Goal: Information Seeking & Learning: Learn about a topic

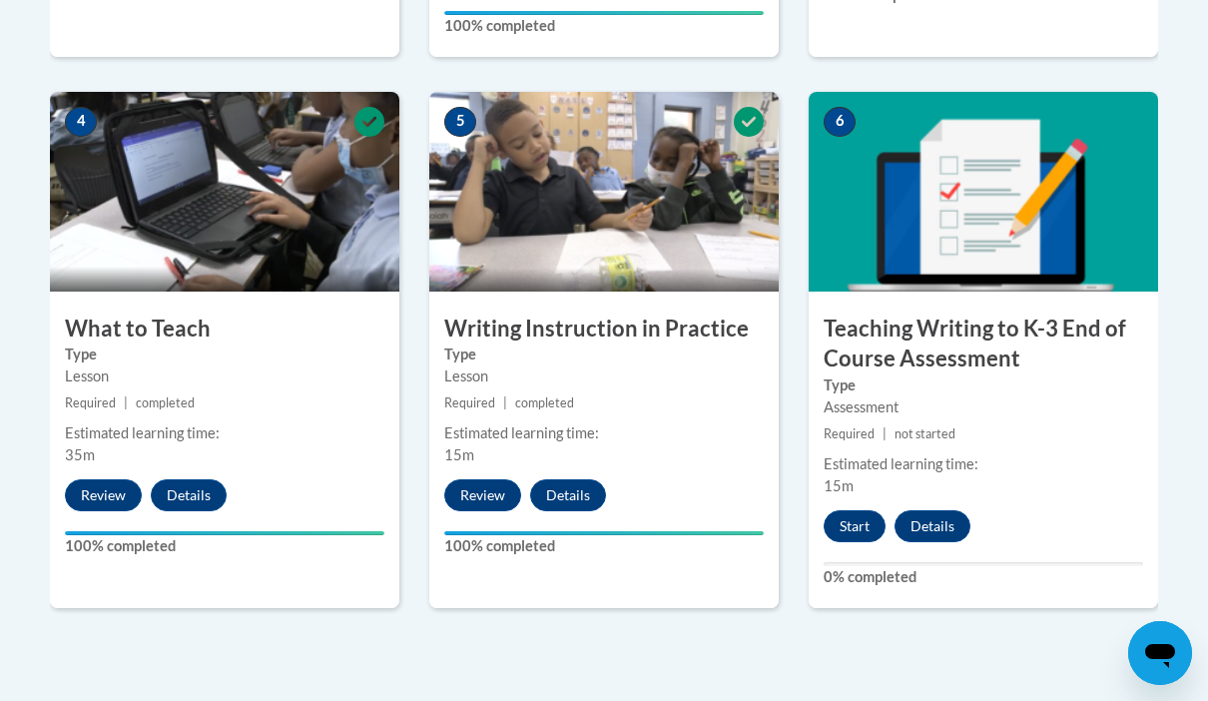
scroll to position [1213, 0]
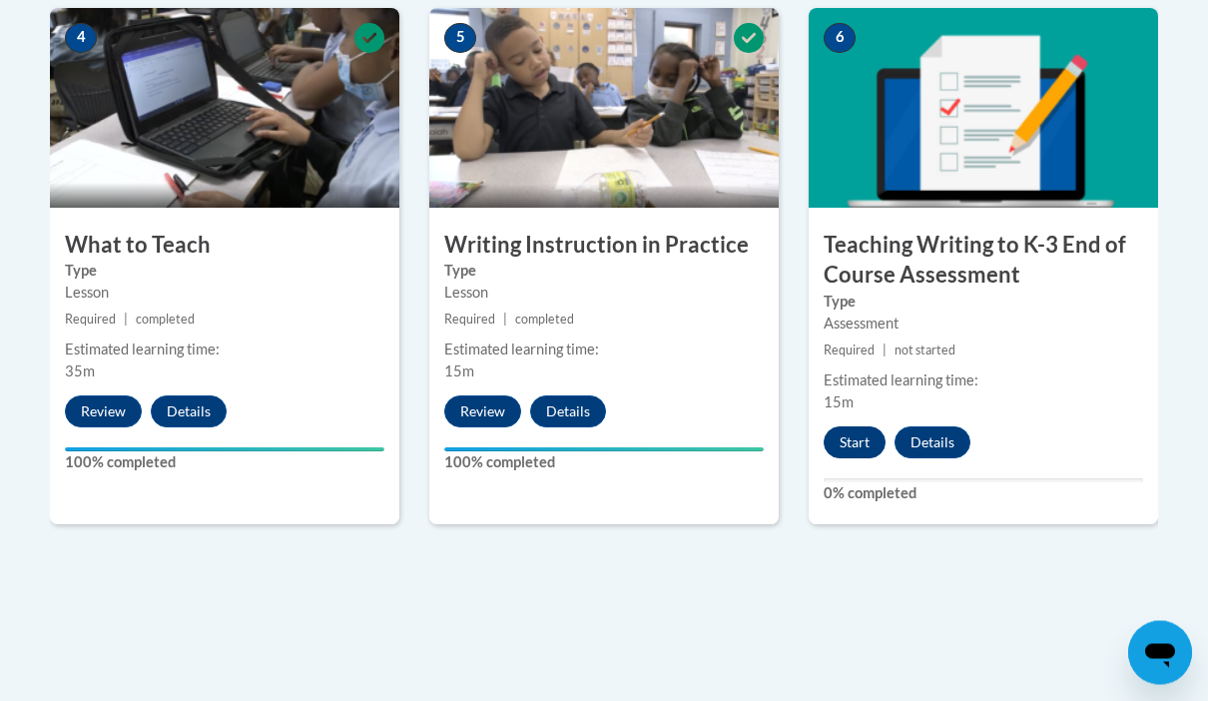
click at [855, 441] on button "Start" at bounding box center [854, 443] width 62 height 32
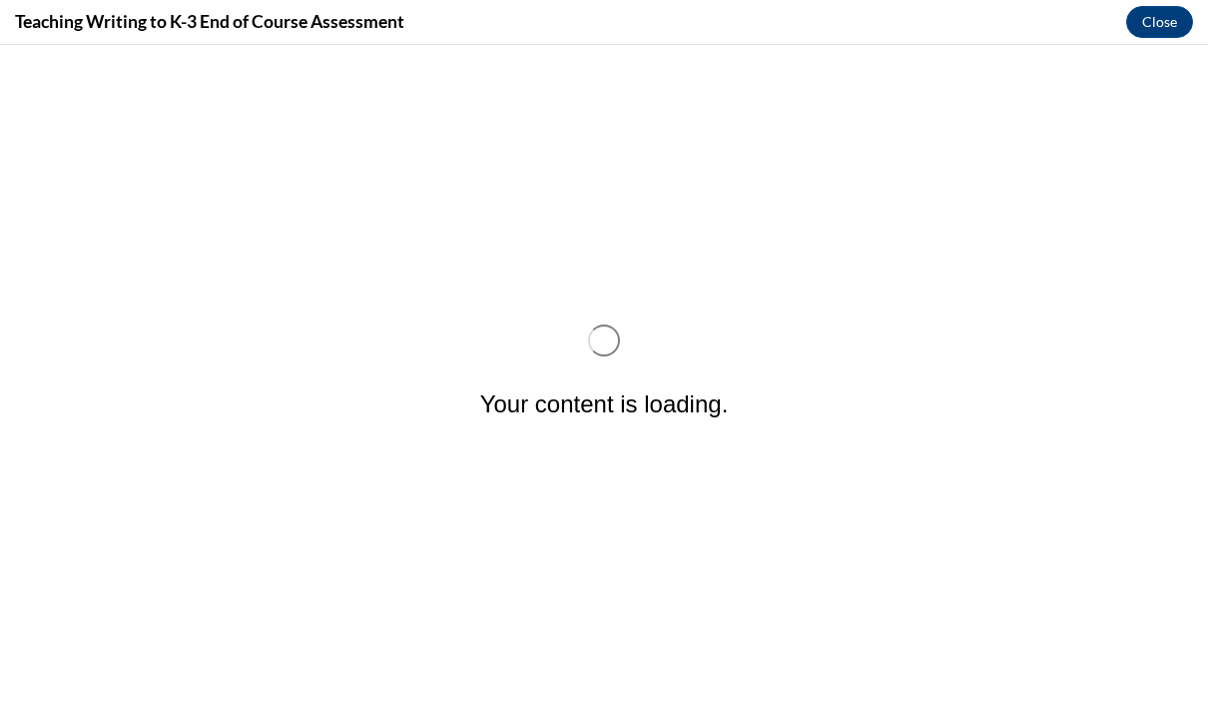
scroll to position [0, 0]
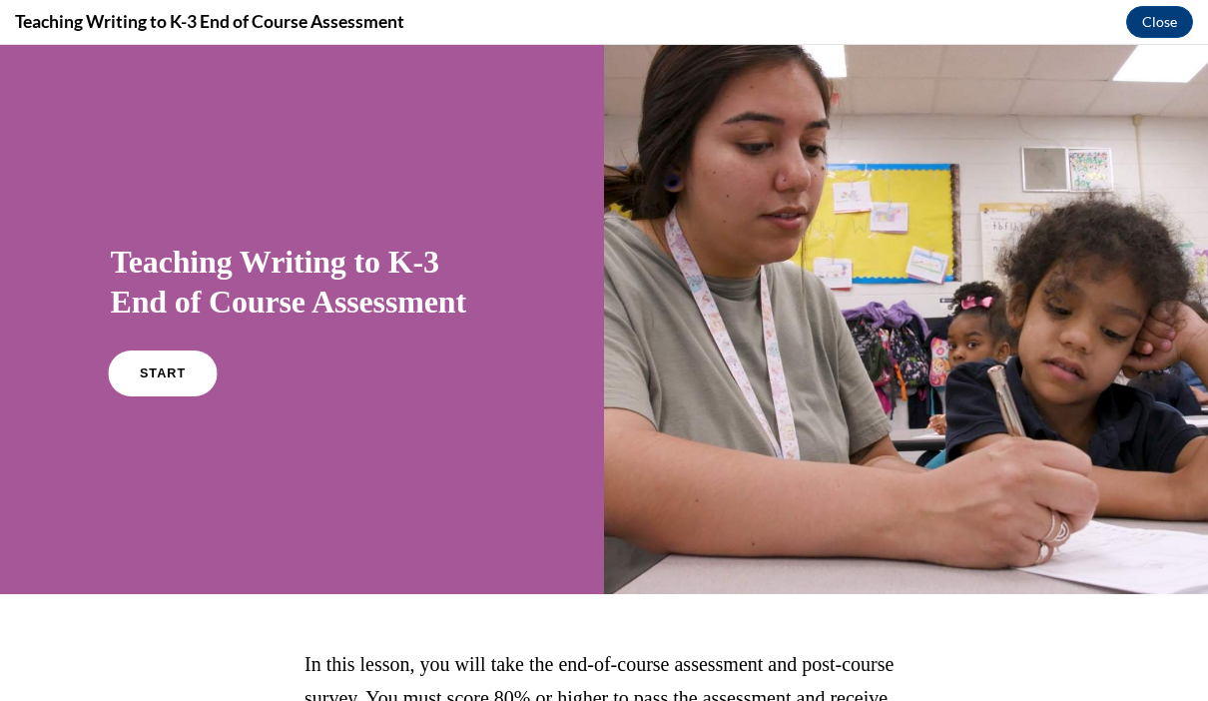
click at [186, 391] on link "START" at bounding box center [162, 373] width 109 height 46
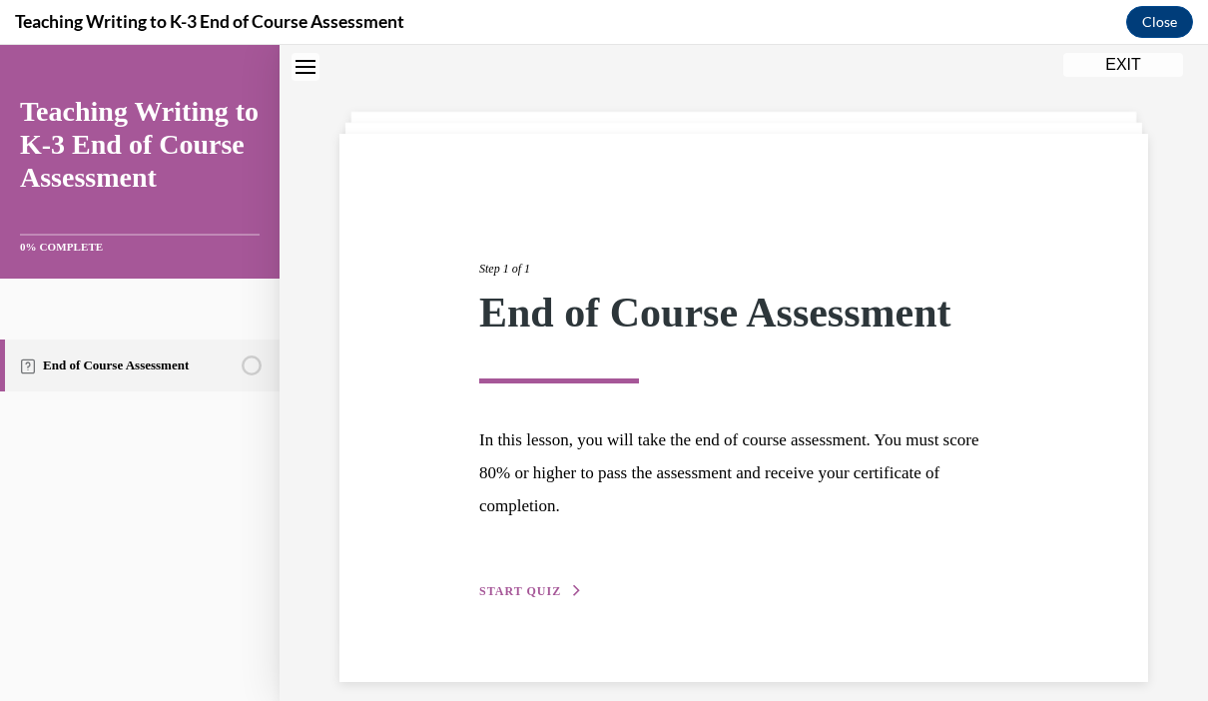
scroll to position [63, 0]
click at [556, 596] on span "START QUIZ" at bounding box center [520, 592] width 82 height 14
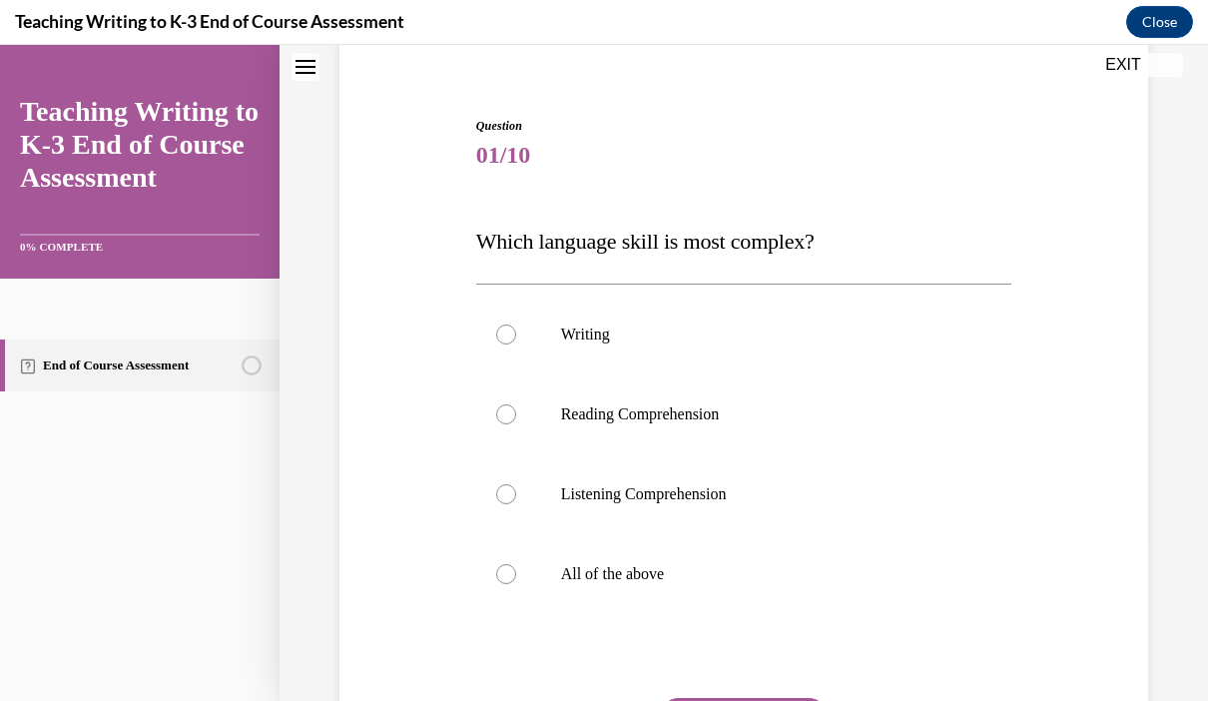
scroll to position [161, 0]
click at [488, 347] on label "Writing" at bounding box center [744, 334] width 536 height 80
click at [496, 344] on input "Writing" at bounding box center [506, 334] width 20 height 20
radio input "true"
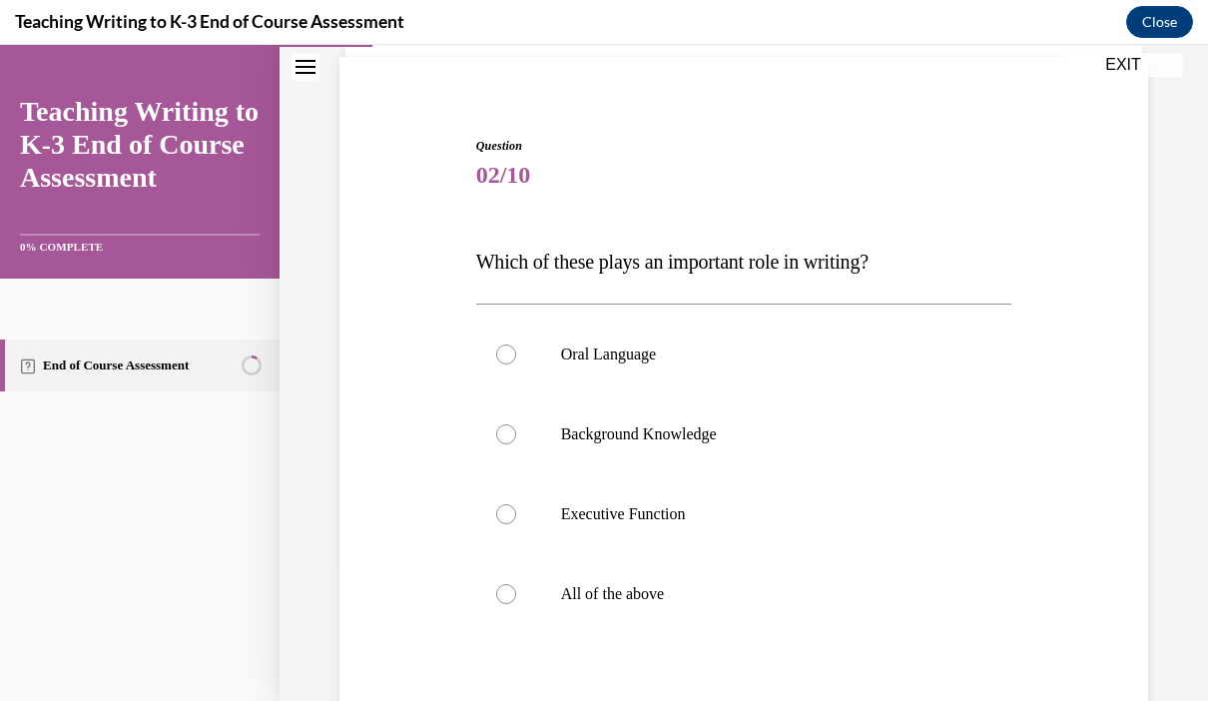
scroll to position [138, 0]
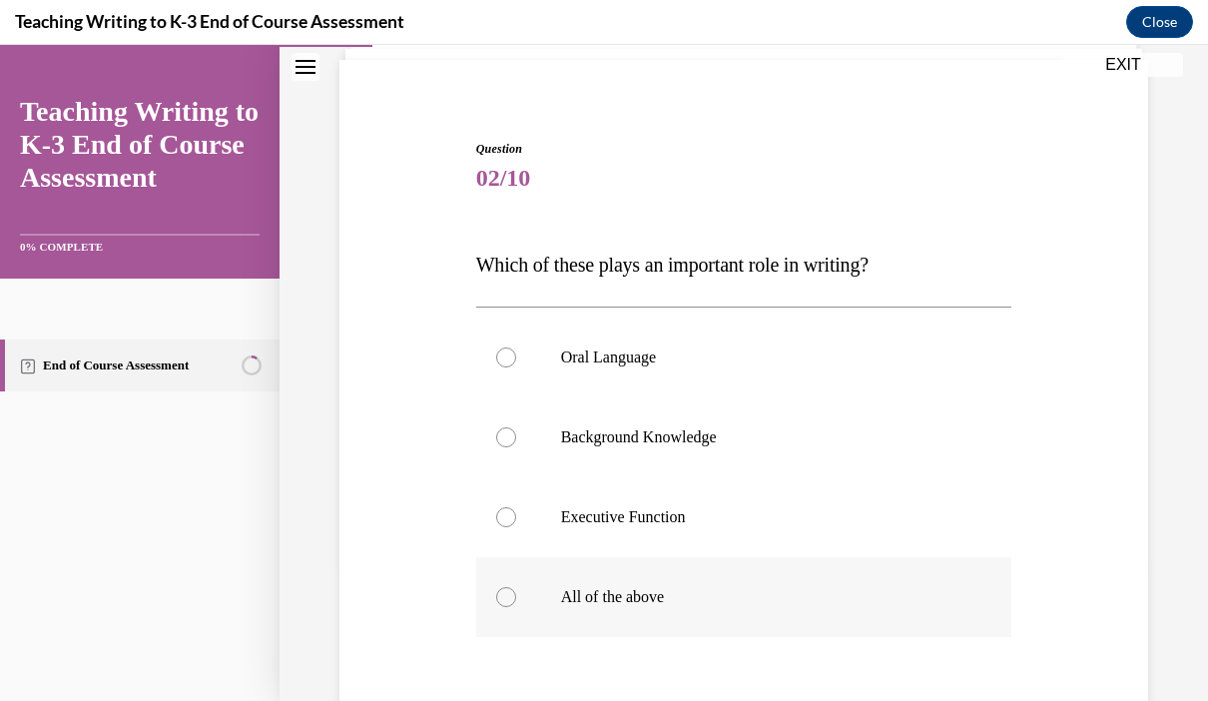
click at [500, 619] on label "All of the above" at bounding box center [744, 597] width 536 height 80
click at [500, 607] on input "All of the above" at bounding box center [506, 597] width 20 height 20
radio input "true"
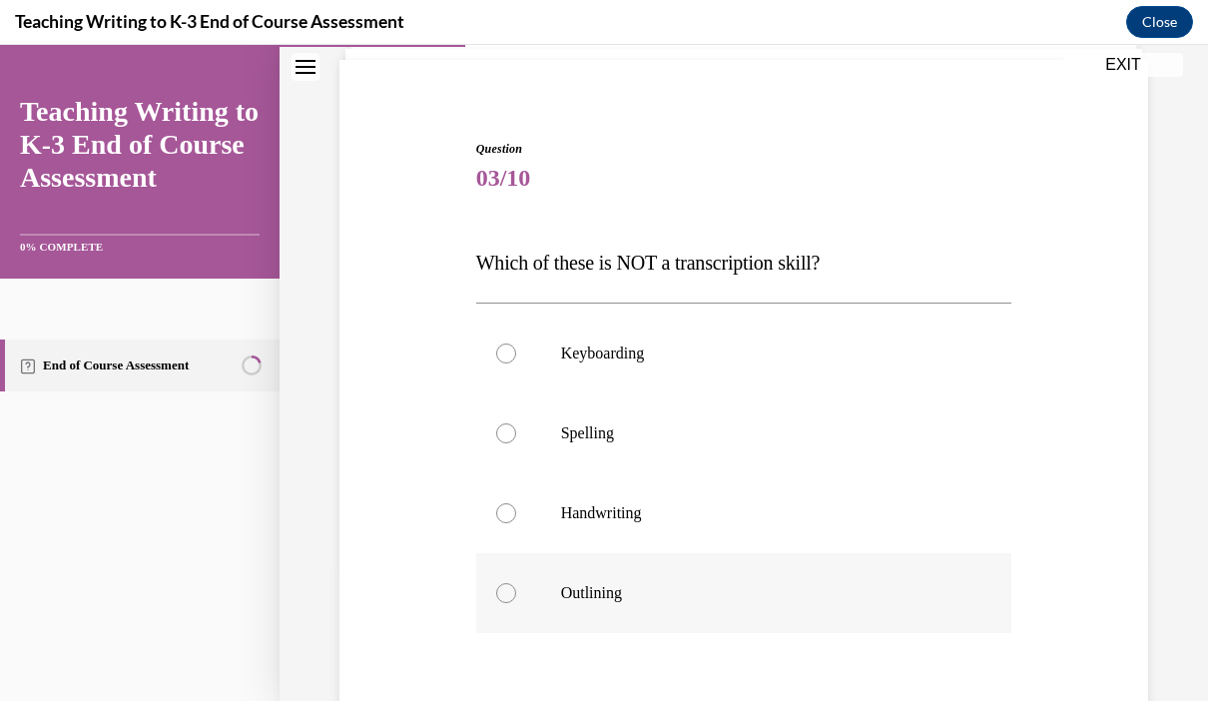
click at [521, 601] on label "Outlining" at bounding box center [744, 593] width 536 height 80
click at [516, 601] on input "Outlining" at bounding box center [506, 593] width 20 height 20
radio input "true"
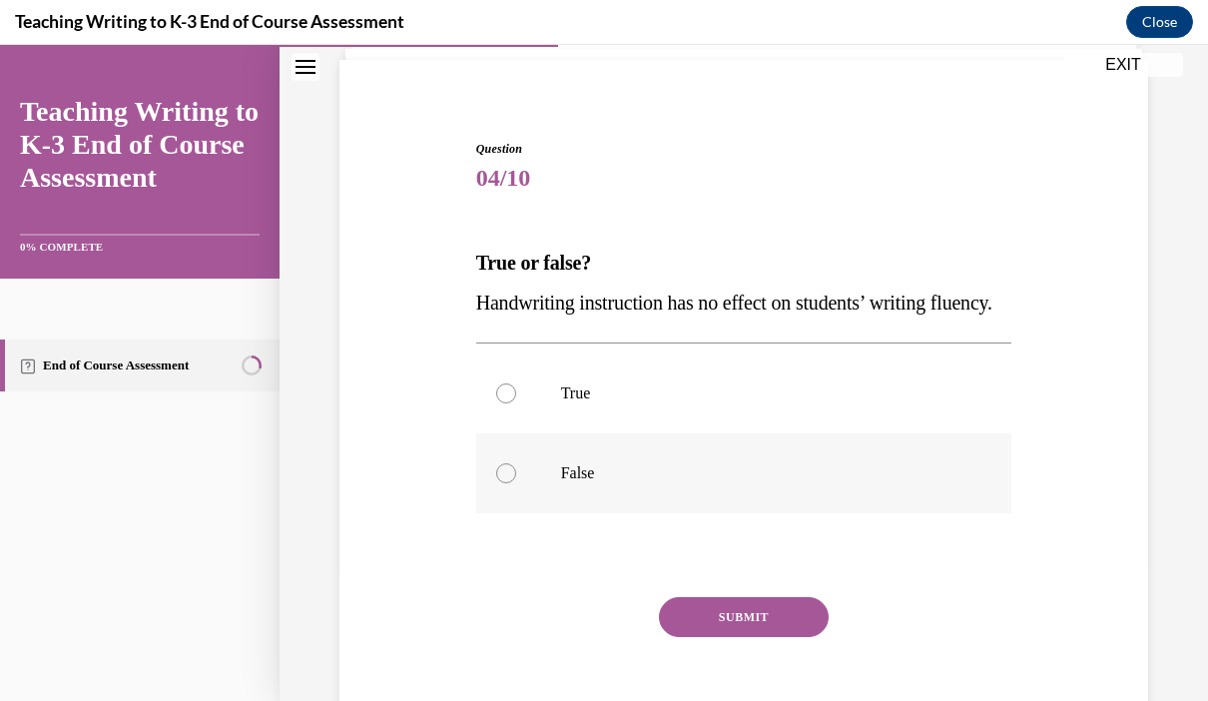
click at [509, 513] on label "False" at bounding box center [744, 473] width 536 height 80
click at [509, 483] on input "False" at bounding box center [506, 473] width 20 height 20
radio input "true"
click at [755, 637] on button "SUBMIT" at bounding box center [744, 617] width 170 height 40
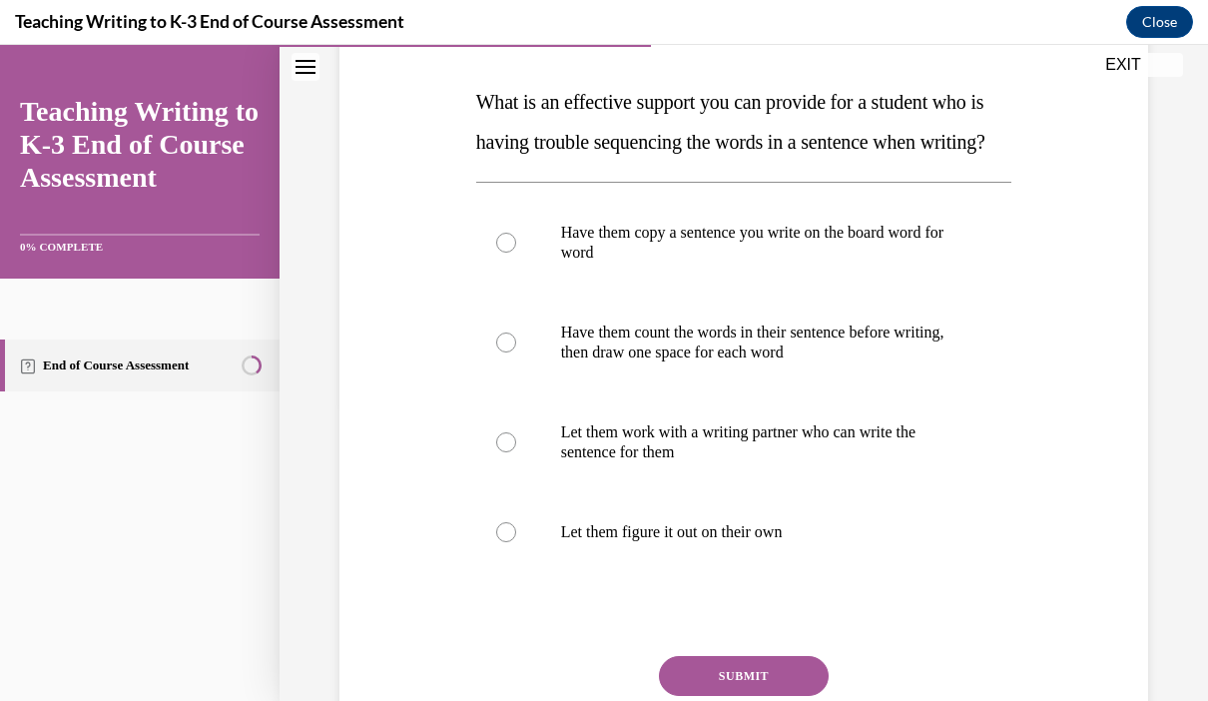
scroll to position [300, 0]
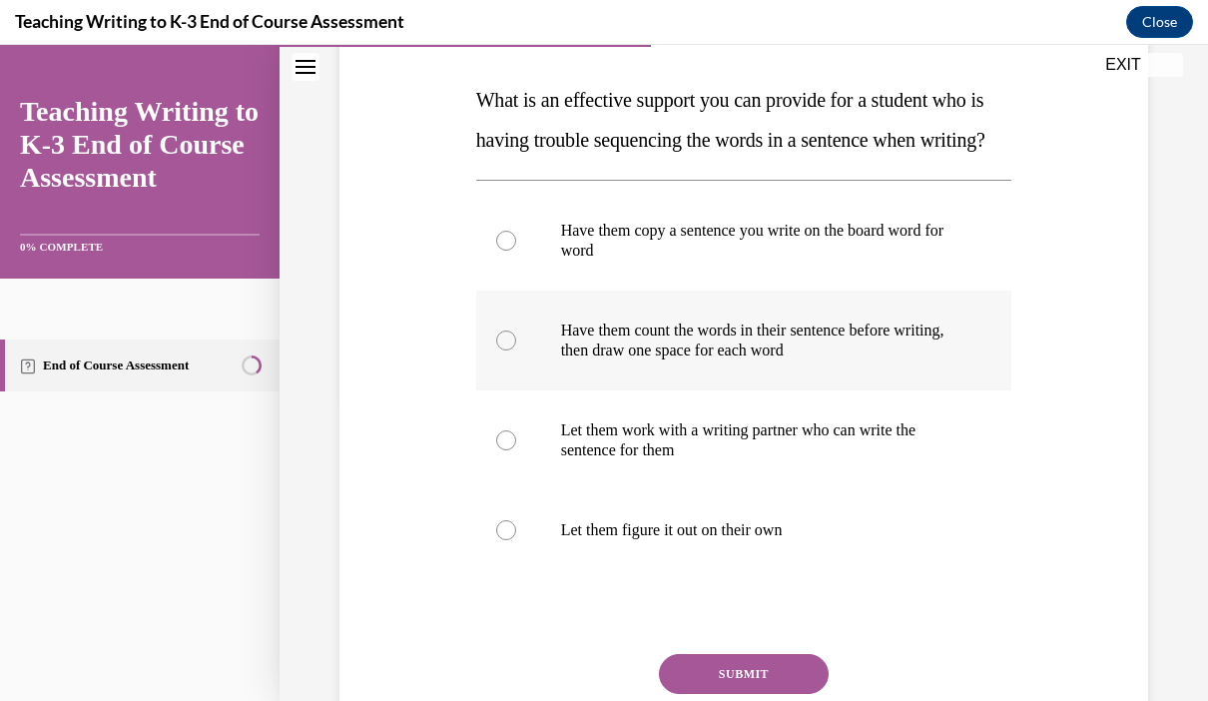
click at [517, 390] on label "Have them count the words in their sentence before writing, then draw one space…" at bounding box center [744, 340] width 536 height 100
click at [516, 350] on input "Have them count the words in their sentence before writing, then draw one space…" at bounding box center [506, 340] width 20 height 20
radio input "true"
click at [752, 694] on button "SUBMIT" at bounding box center [744, 674] width 170 height 40
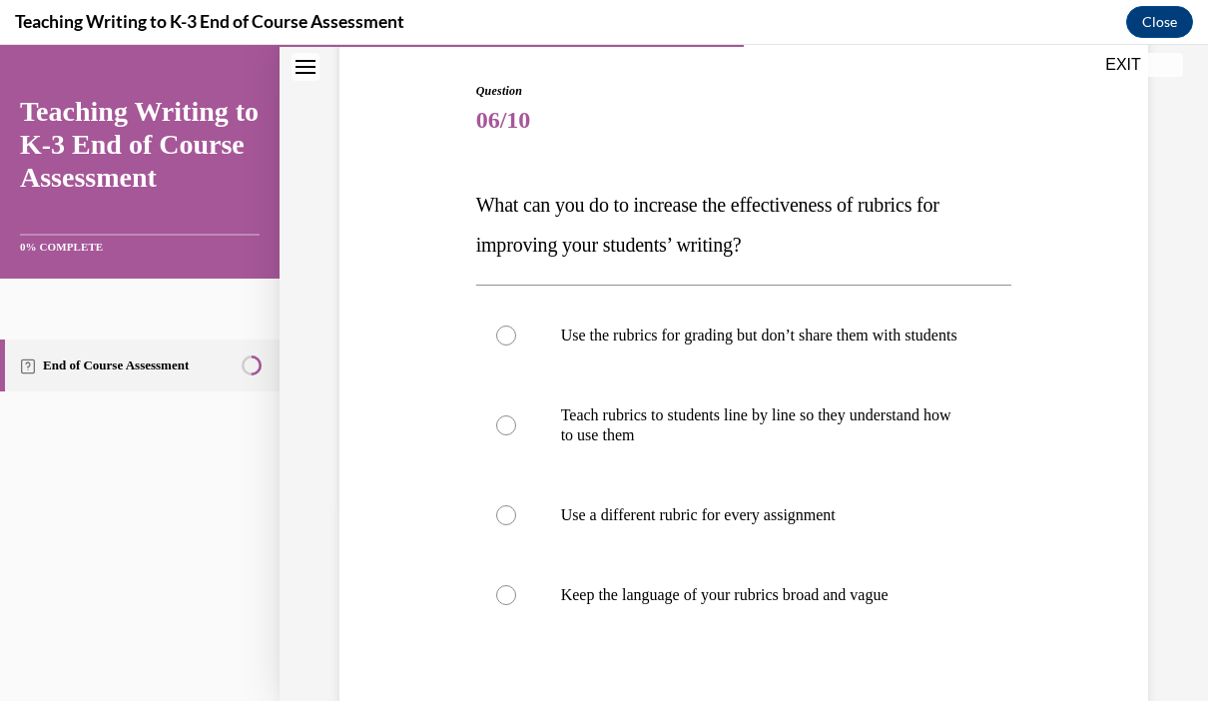
scroll to position [197, 0]
click at [556, 619] on label "Keep the language of your rubrics broad and vague" at bounding box center [744, 594] width 536 height 80
click at [516, 604] on input "Keep the language of your rubrics broad and vague" at bounding box center [506, 594] width 20 height 20
radio input "true"
click at [501, 434] on div at bounding box center [506, 424] width 20 height 20
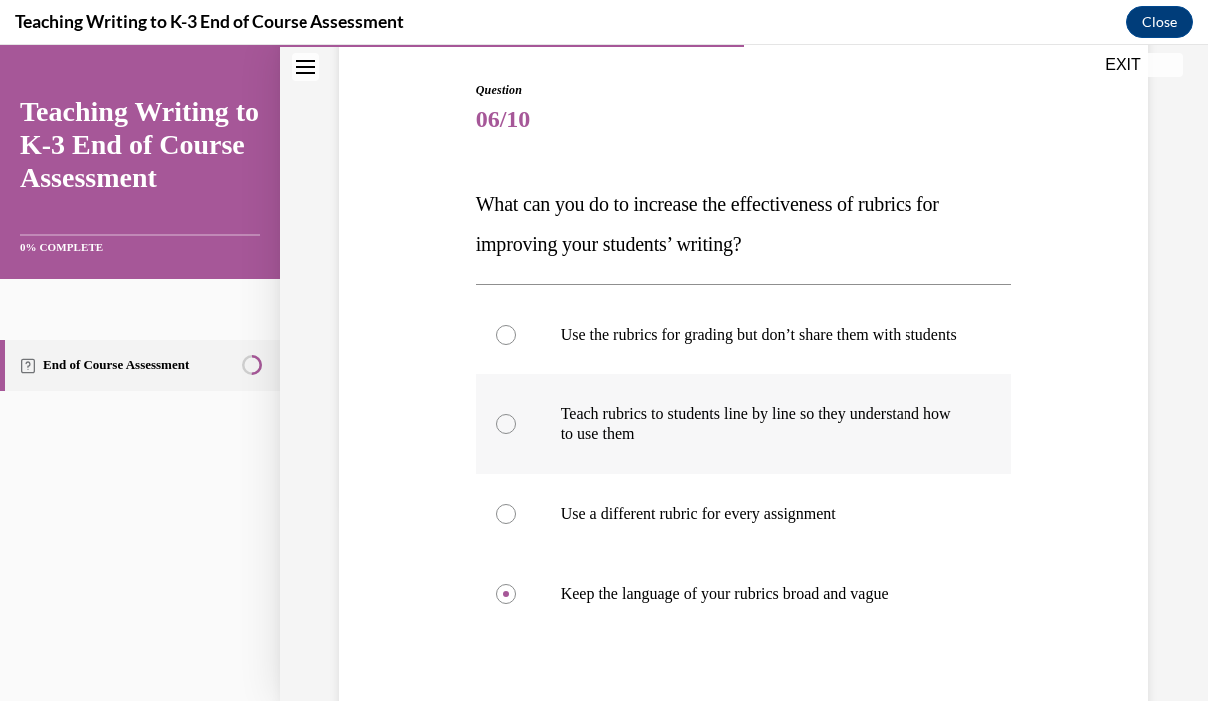
click at [501, 434] on input "Teach rubrics to students line by line so they understand how to use them" at bounding box center [506, 424] width 20 height 20
radio input "true"
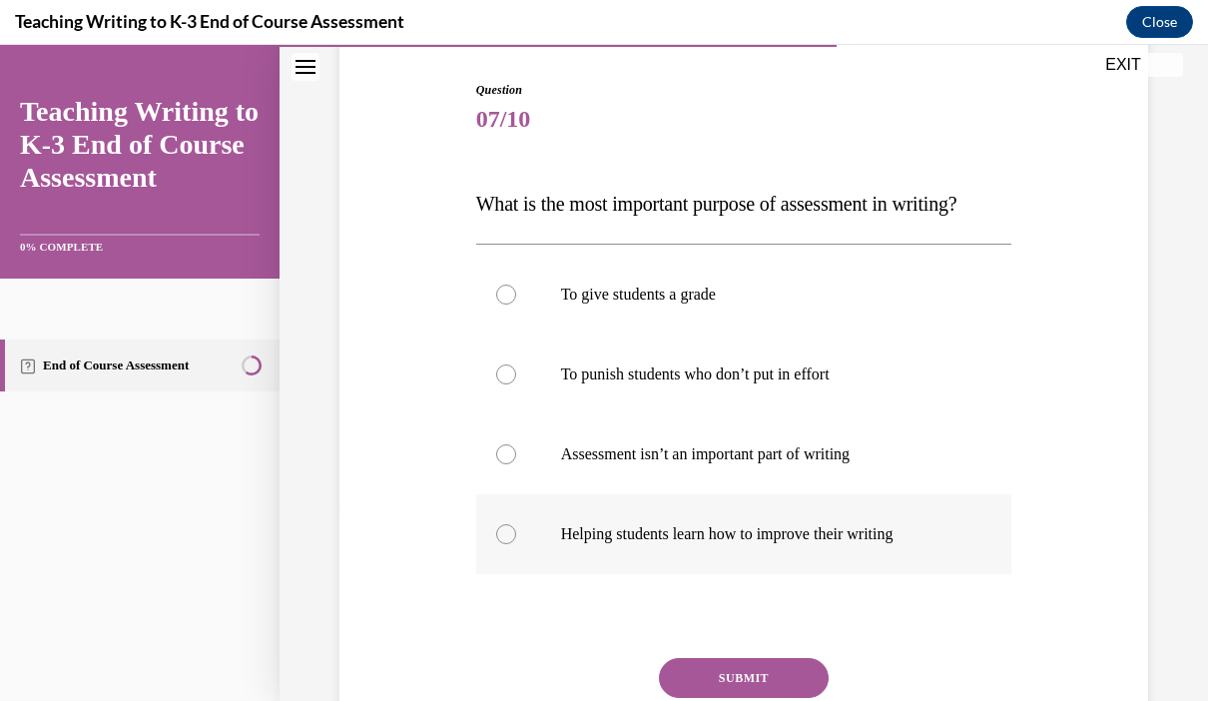
click at [735, 540] on p "Helping students learn how to improve their writing" at bounding box center [761, 534] width 401 height 20
click at [516, 540] on input "Helping students learn how to improve their writing" at bounding box center [506, 534] width 20 height 20
radio input "true"
click at [768, 691] on button "SUBMIT" at bounding box center [744, 678] width 170 height 40
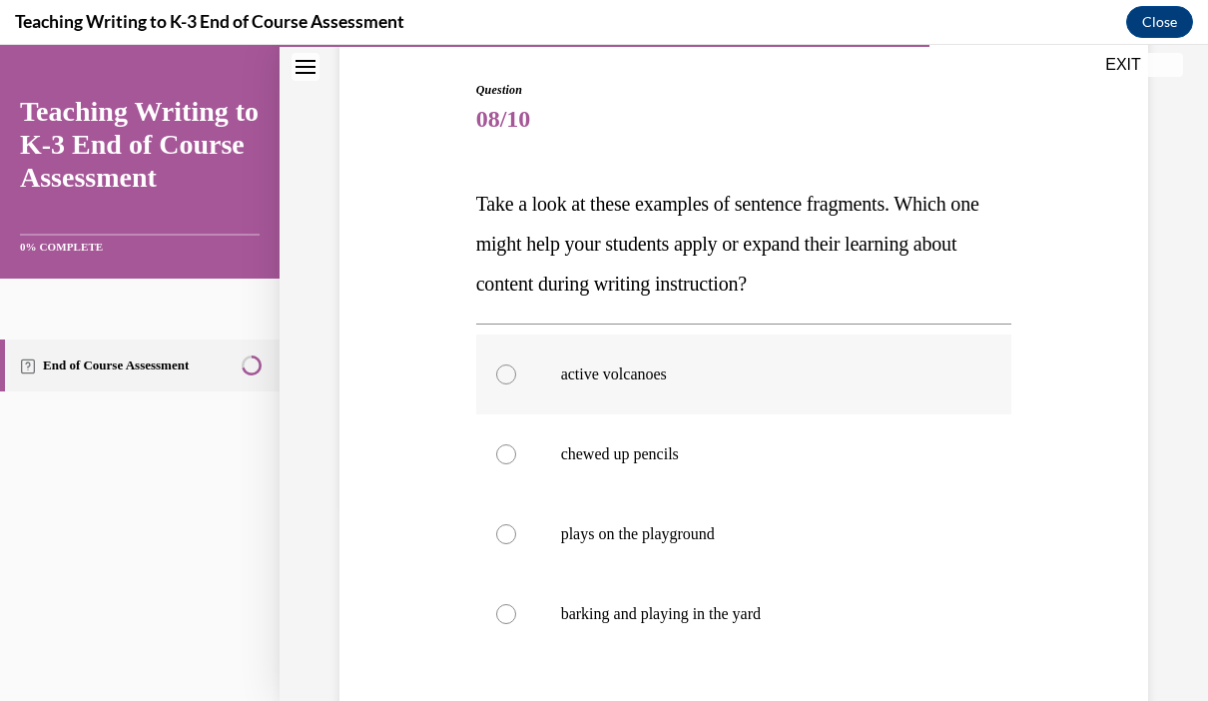
click at [530, 362] on label "active volcanoes" at bounding box center [744, 374] width 536 height 80
click at [516, 364] on input "active volcanoes" at bounding box center [506, 374] width 20 height 20
radio input "true"
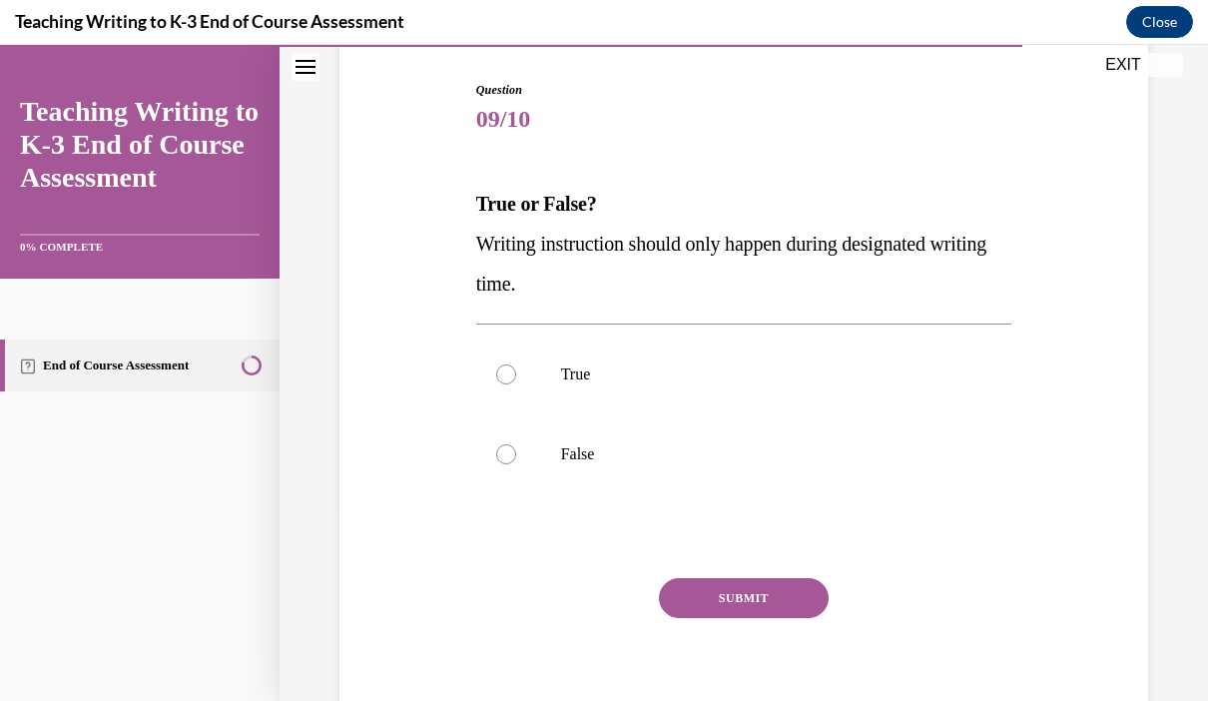
scroll to position [170, 0]
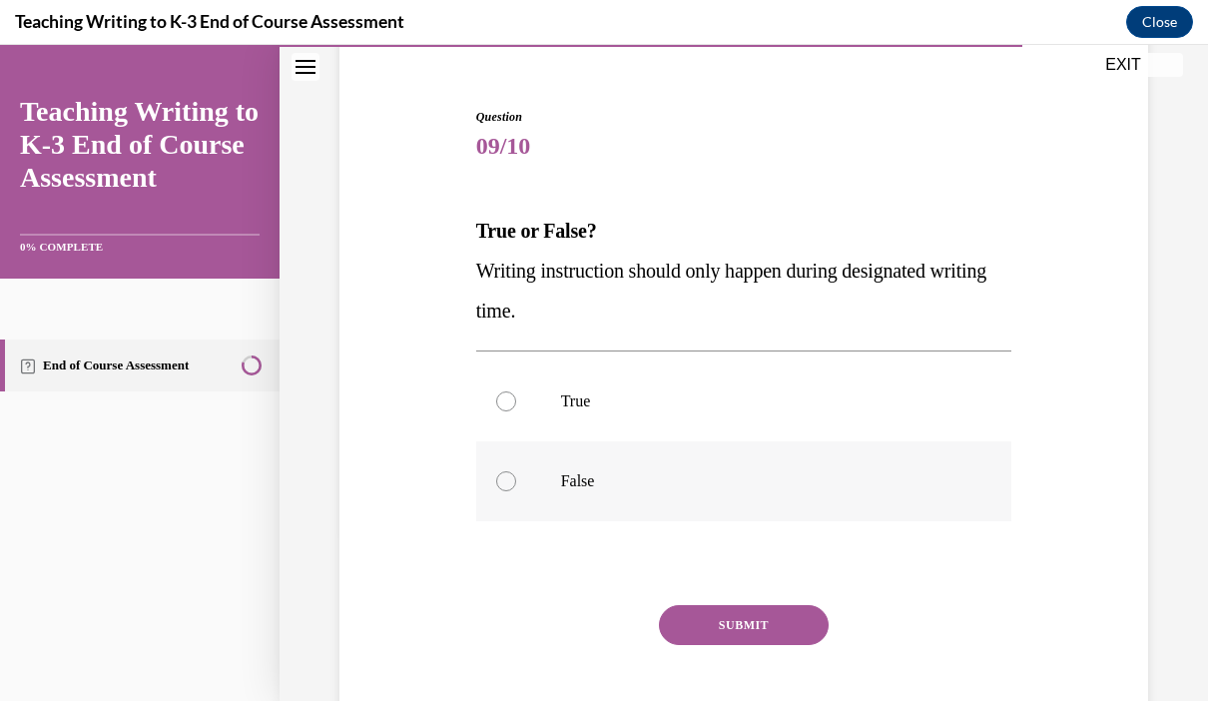
click at [528, 482] on label "False" at bounding box center [744, 481] width 536 height 80
click at [516, 482] on input "False" at bounding box center [506, 481] width 20 height 20
radio input "true"
click at [754, 630] on button "SUBMIT" at bounding box center [744, 625] width 170 height 40
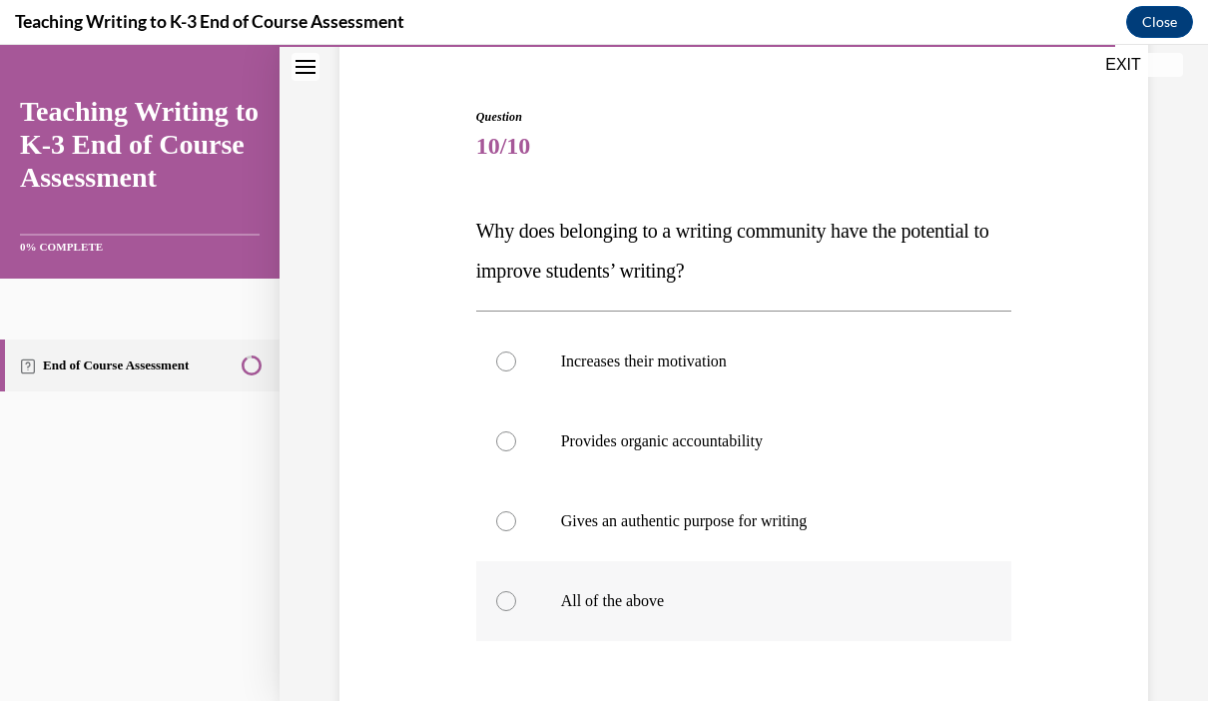
click at [511, 589] on label "All of the above" at bounding box center [744, 601] width 536 height 80
click at [511, 591] on input "All of the above" at bounding box center [506, 601] width 20 height 20
radio input "true"
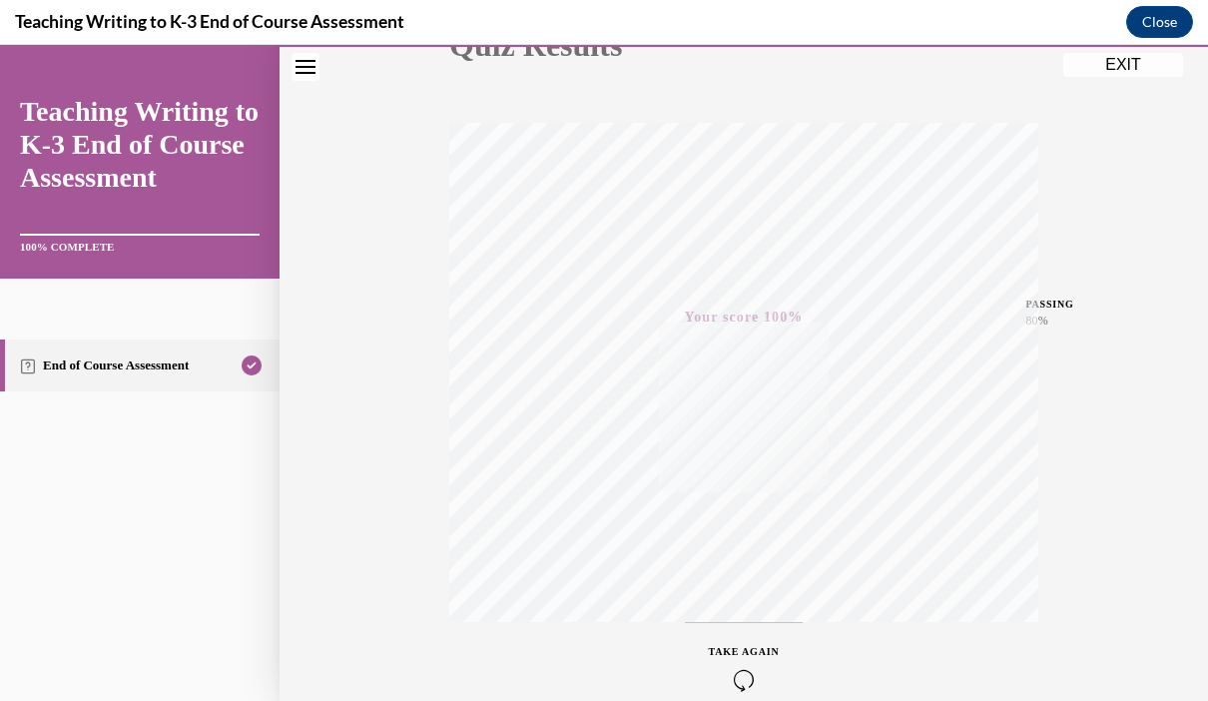
scroll to position [283, 0]
click at [1133, 74] on button "EXIT" at bounding box center [1123, 65] width 120 height 24
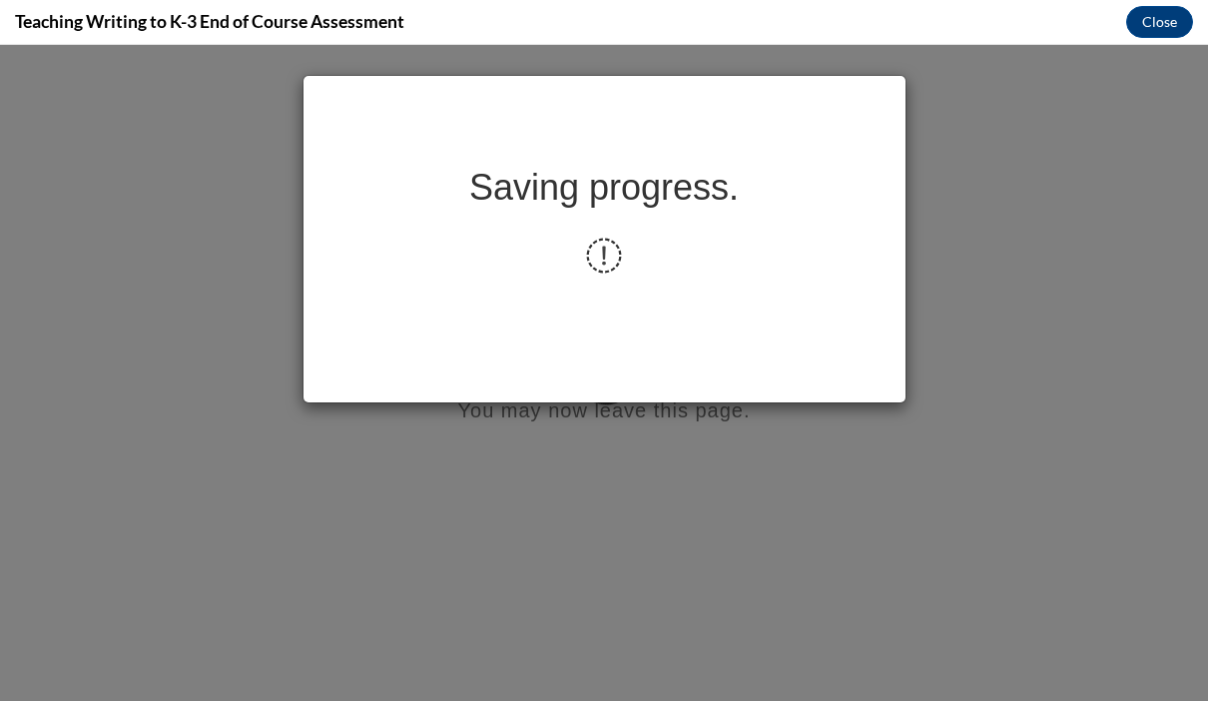
scroll to position [0, 0]
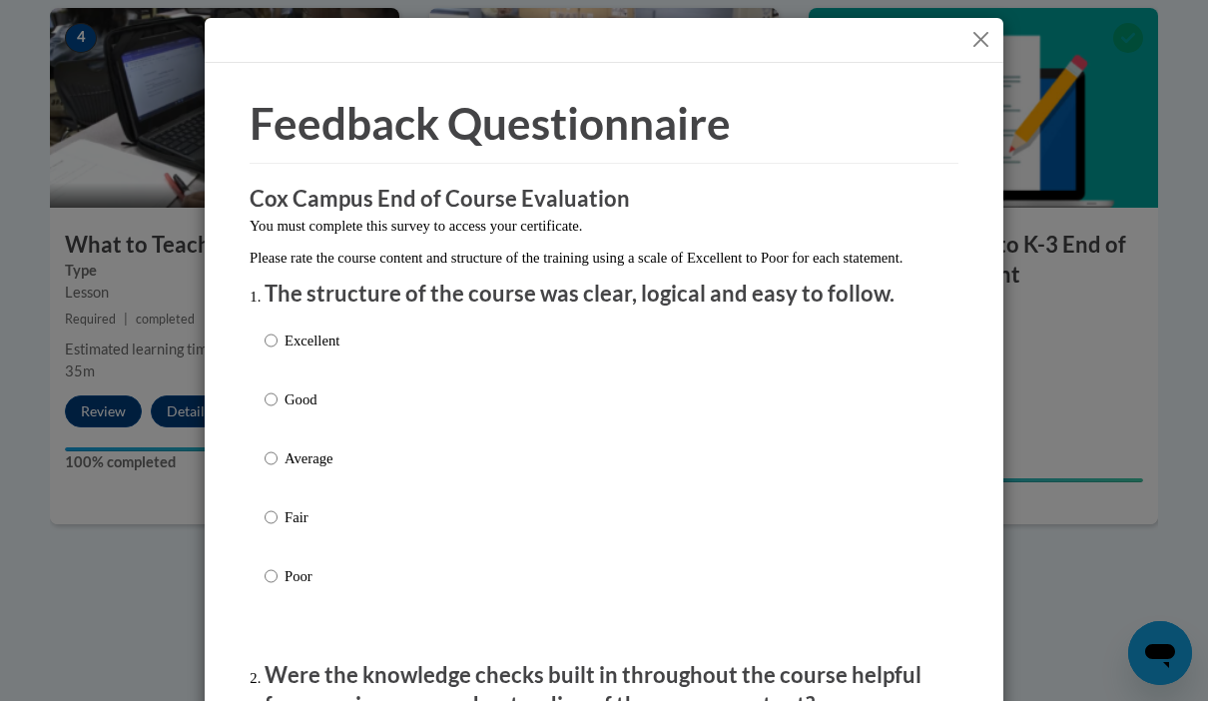
click at [316, 344] on p "Excellent" at bounding box center [311, 340] width 55 height 22
click at [277, 344] on input "Excellent" at bounding box center [271, 340] width 13 height 22
radio input "true"
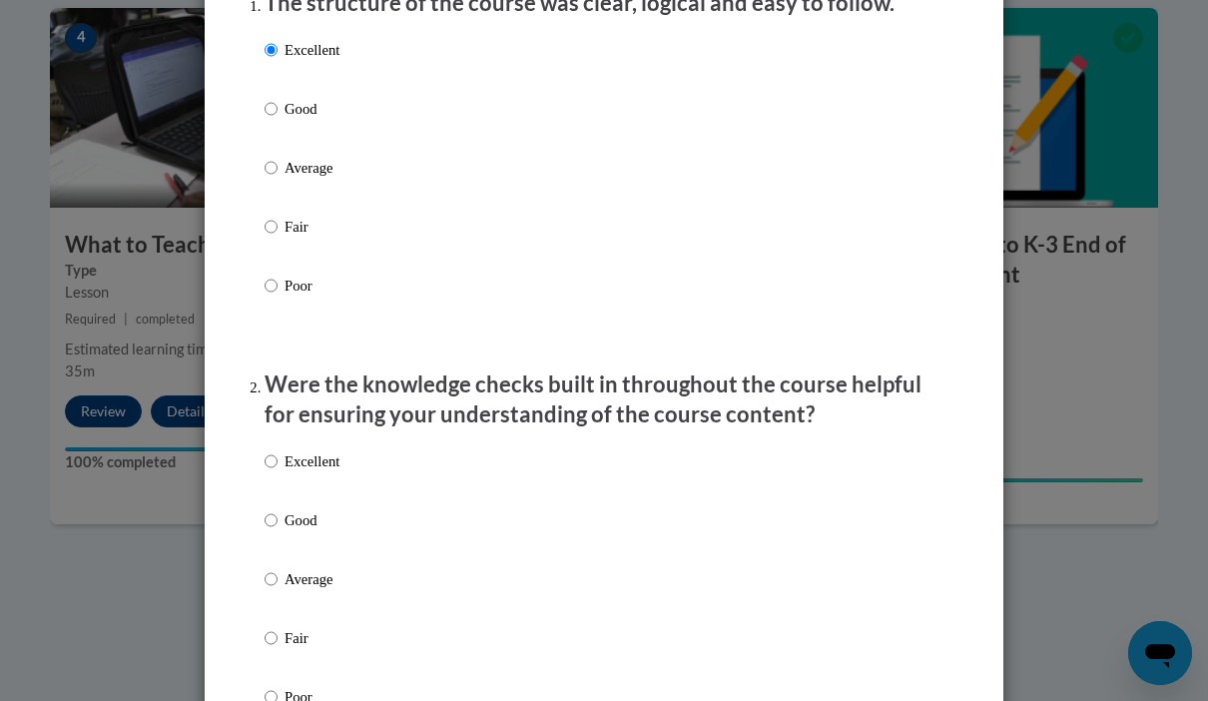
click at [290, 460] on p "Excellent" at bounding box center [311, 461] width 55 height 22
click at [277, 460] on input "Excellent" at bounding box center [271, 461] width 13 height 22
radio input "true"
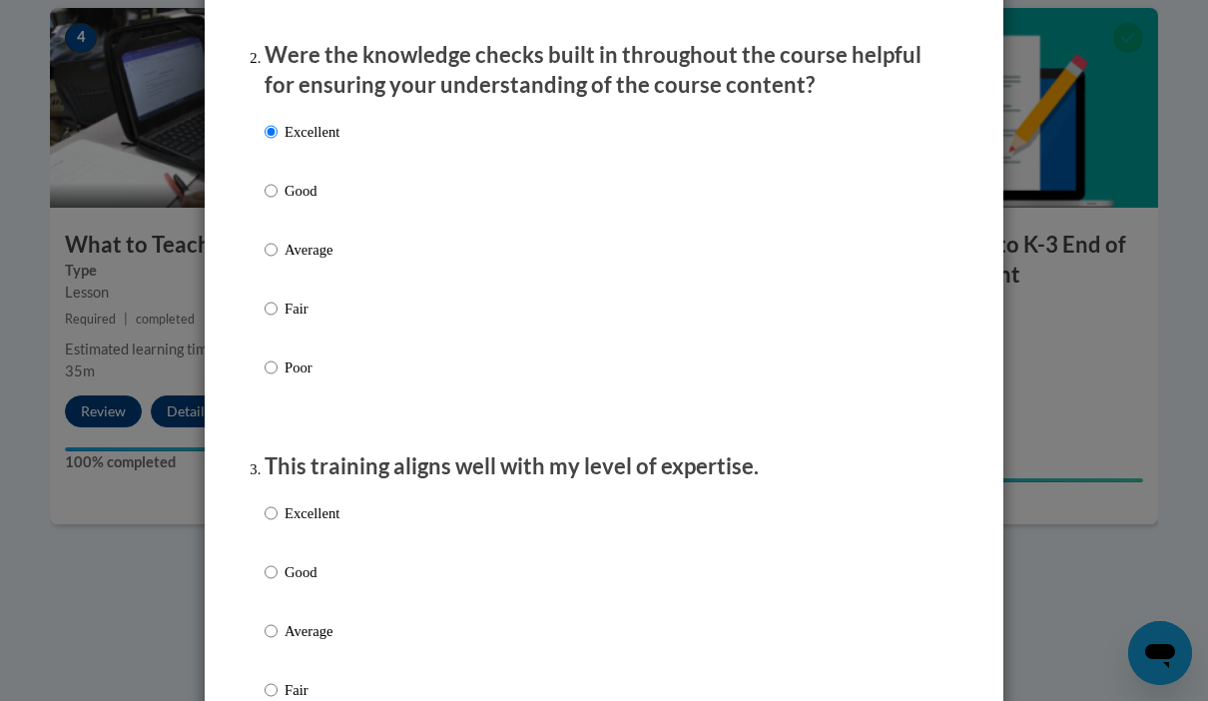
click at [299, 502] on p "Excellent" at bounding box center [311, 513] width 55 height 22
click at [277, 502] on input "Excellent" at bounding box center [271, 513] width 13 height 22
radio input "true"
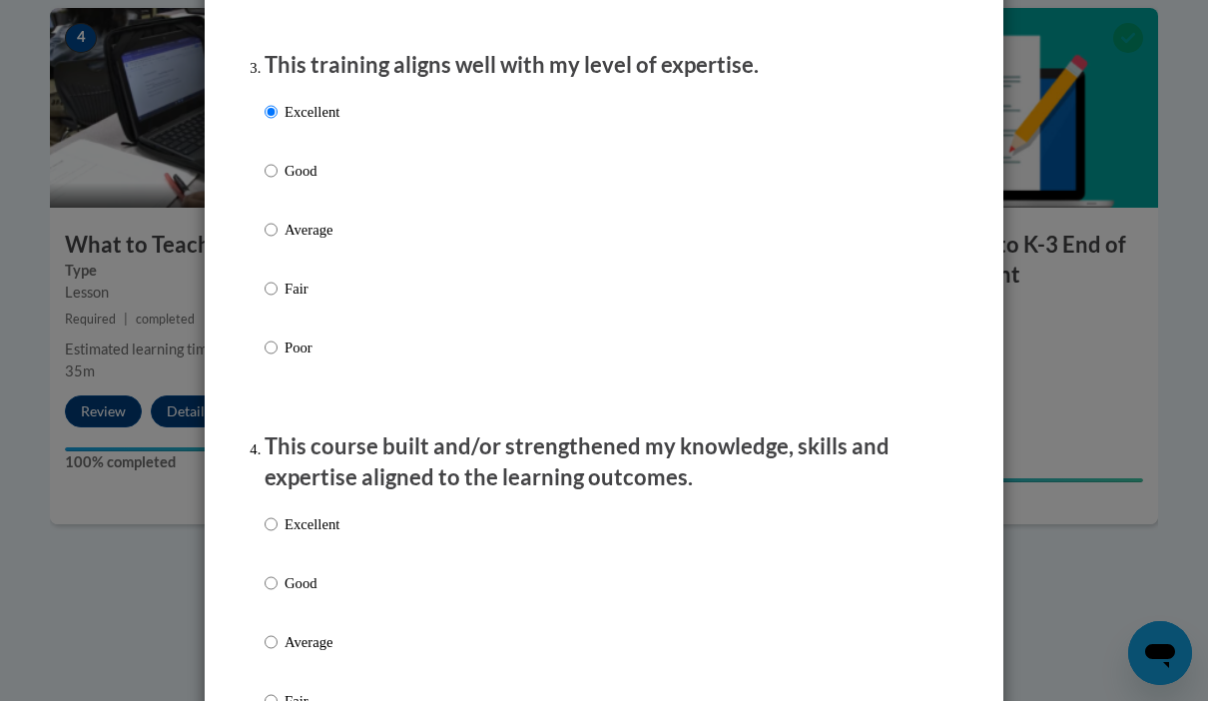
scroll to position [1032, 0]
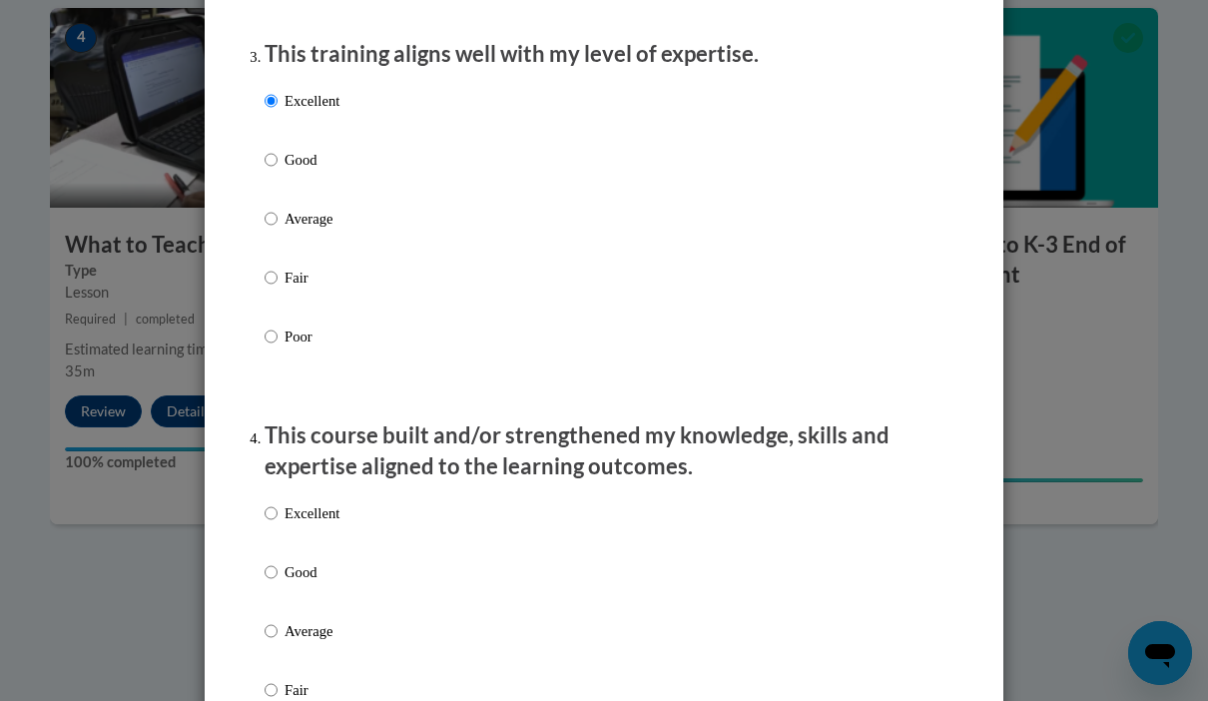
click at [296, 508] on p "Excellent" at bounding box center [311, 513] width 55 height 22
click at [277, 508] on input "Excellent" at bounding box center [271, 513] width 13 height 22
radio input "true"
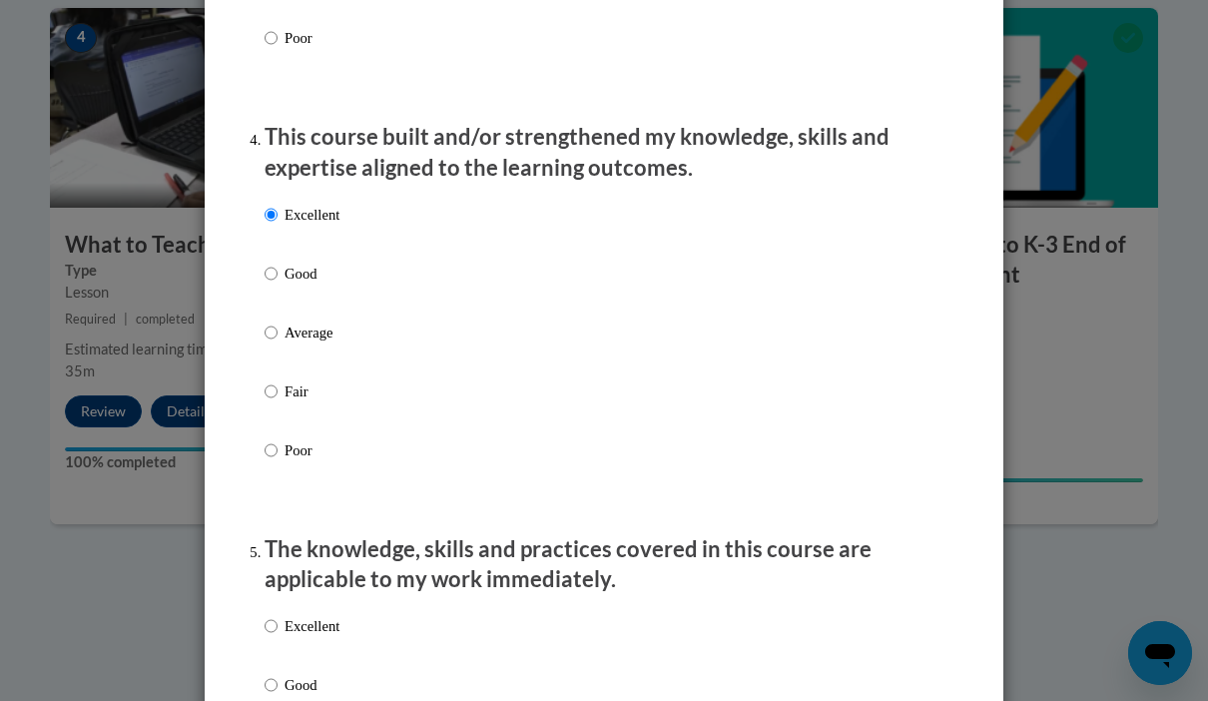
scroll to position [1368, 0]
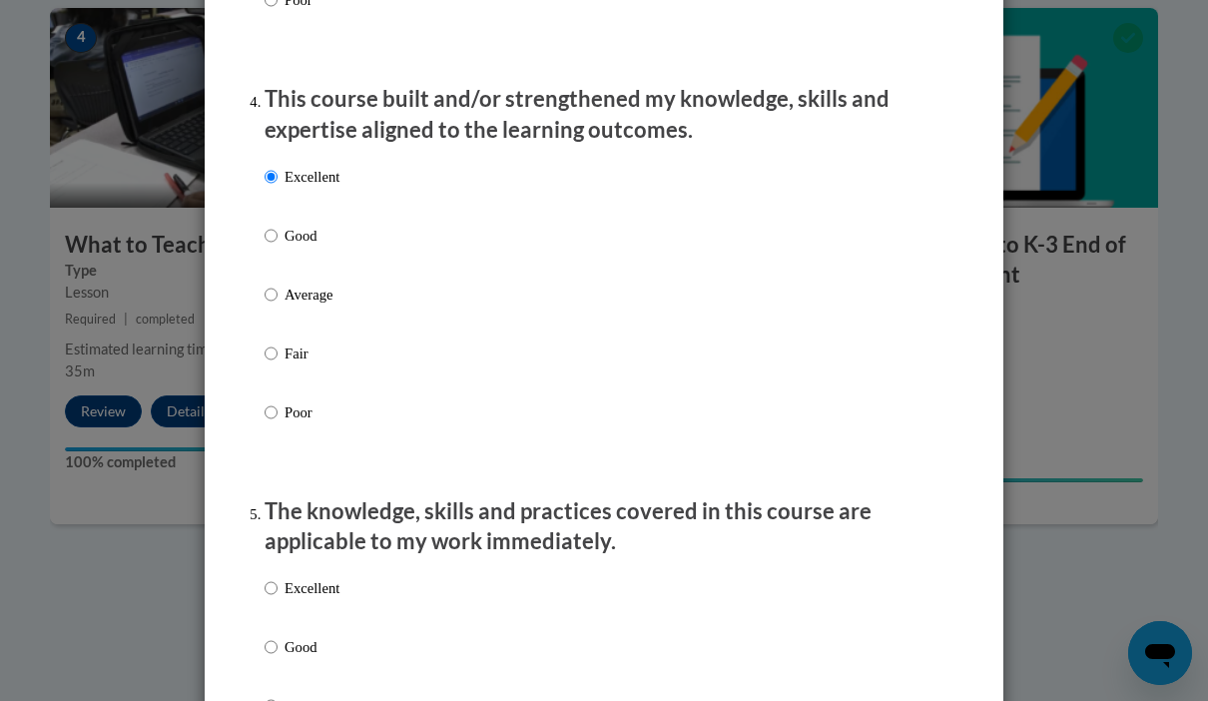
click at [286, 577] on p "Excellent" at bounding box center [311, 588] width 55 height 22
click at [277, 577] on input "Excellent" at bounding box center [271, 588] width 13 height 22
radio input "true"
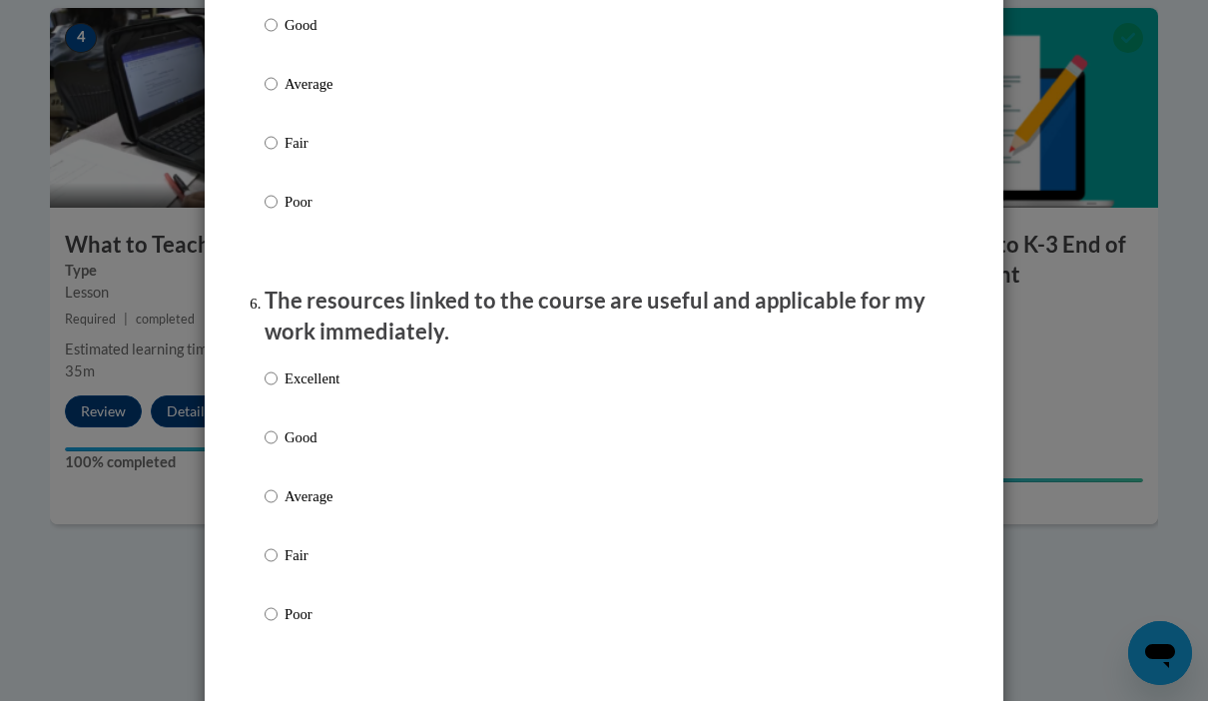
click at [274, 367] on input "Excellent" at bounding box center [271, 378] width 13 height 22
radio input "true"
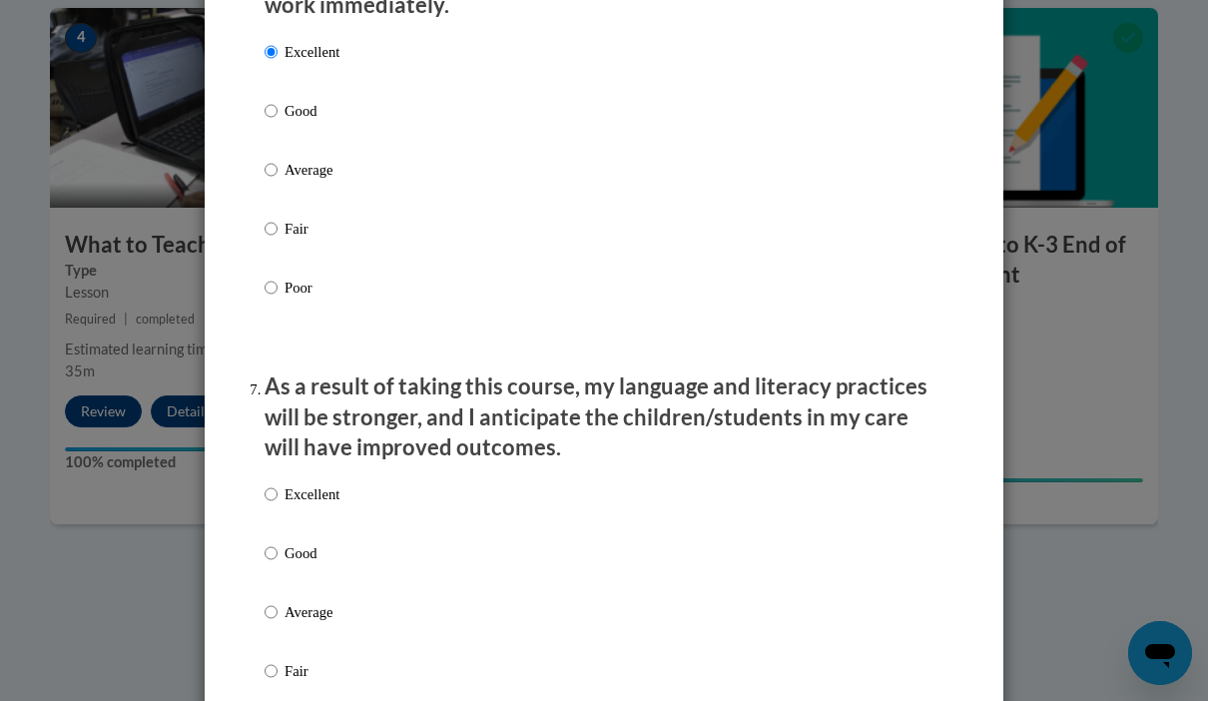
click at [276, 483] on input "Excellent" at bounding box center [271, 494] width 13 height 22
radio input "true"
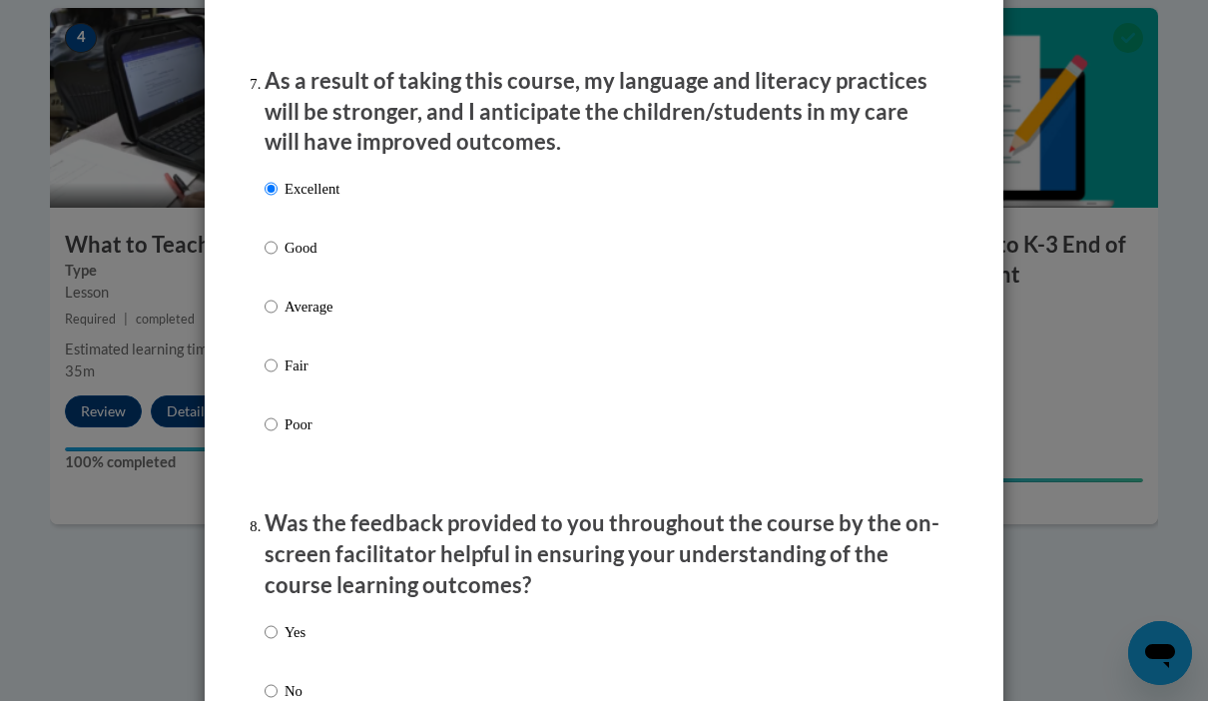
scroll to position [2648, 0]
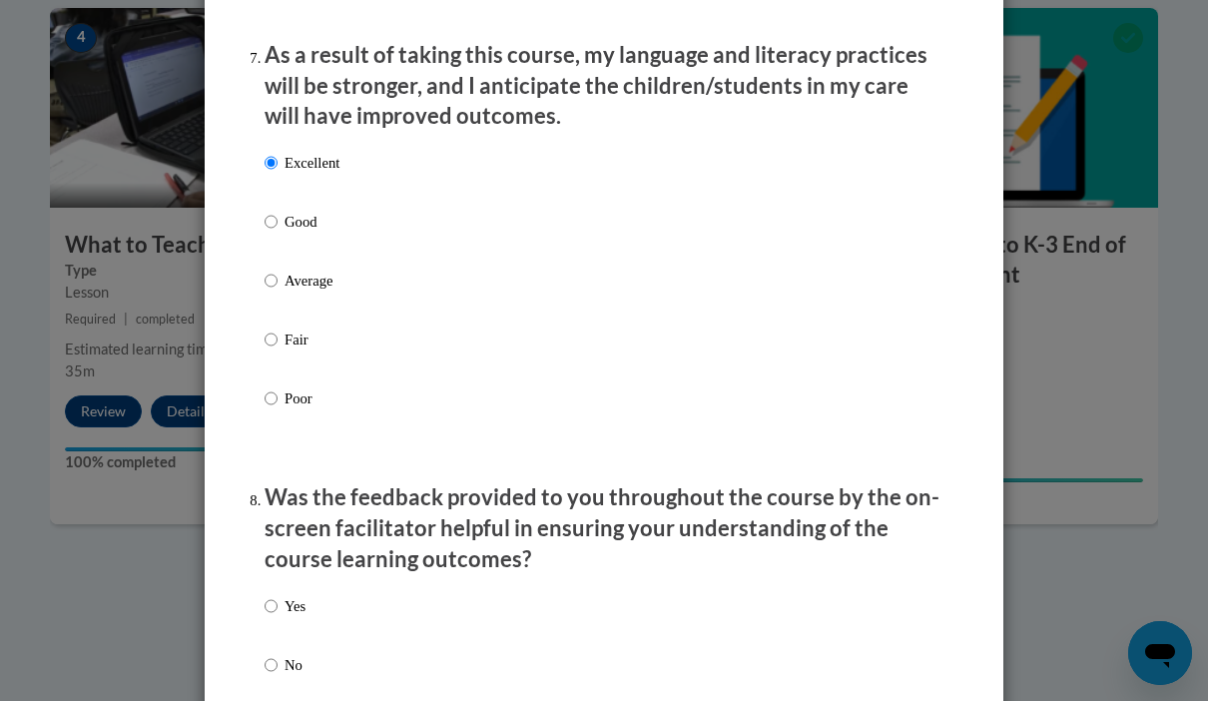
click at [266, 595] on input "Yes" at bounding box center [271, 606] width 13 height 22
radio input "true"
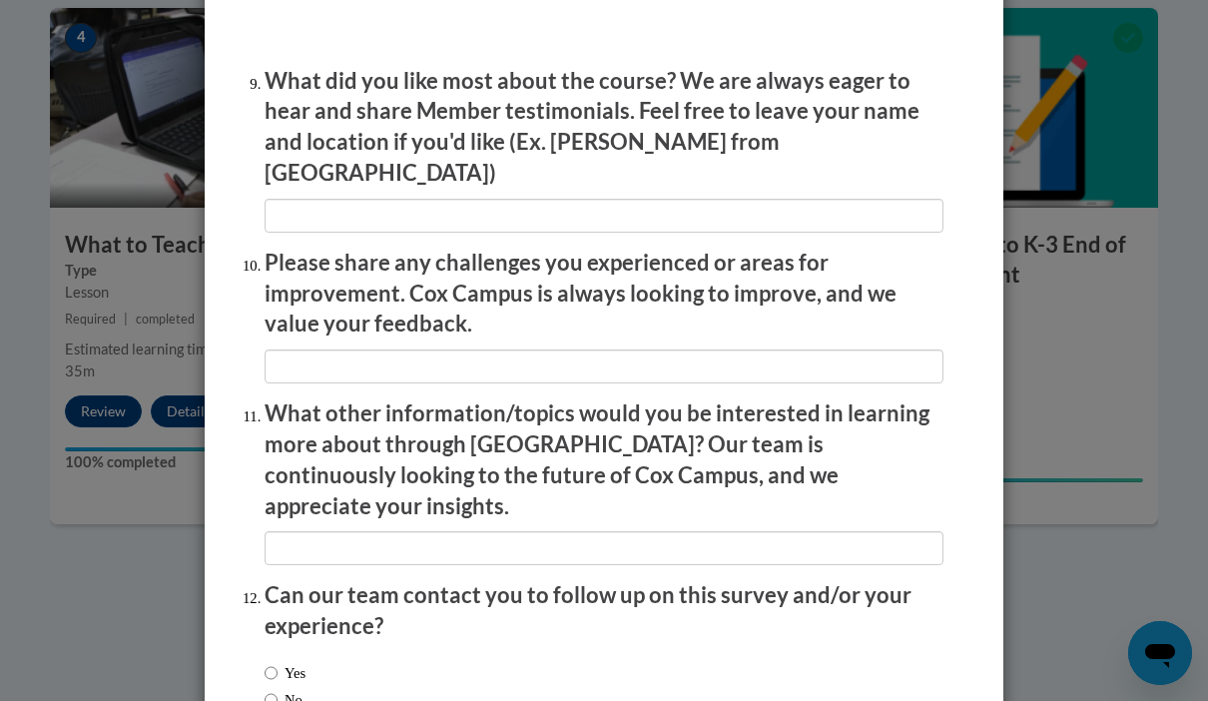
scroll to position [3328, 0]
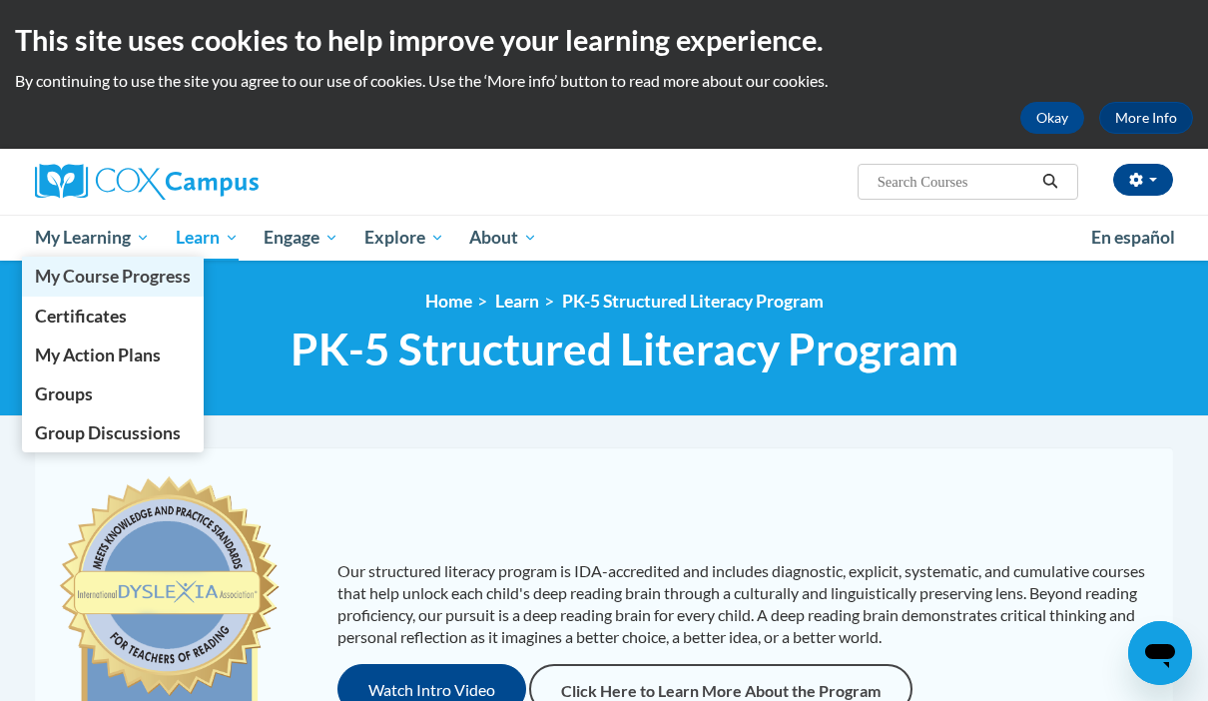
click at [127, 275] on span "My Course Progress" at bounding box center [113, 276] width 156 height 21
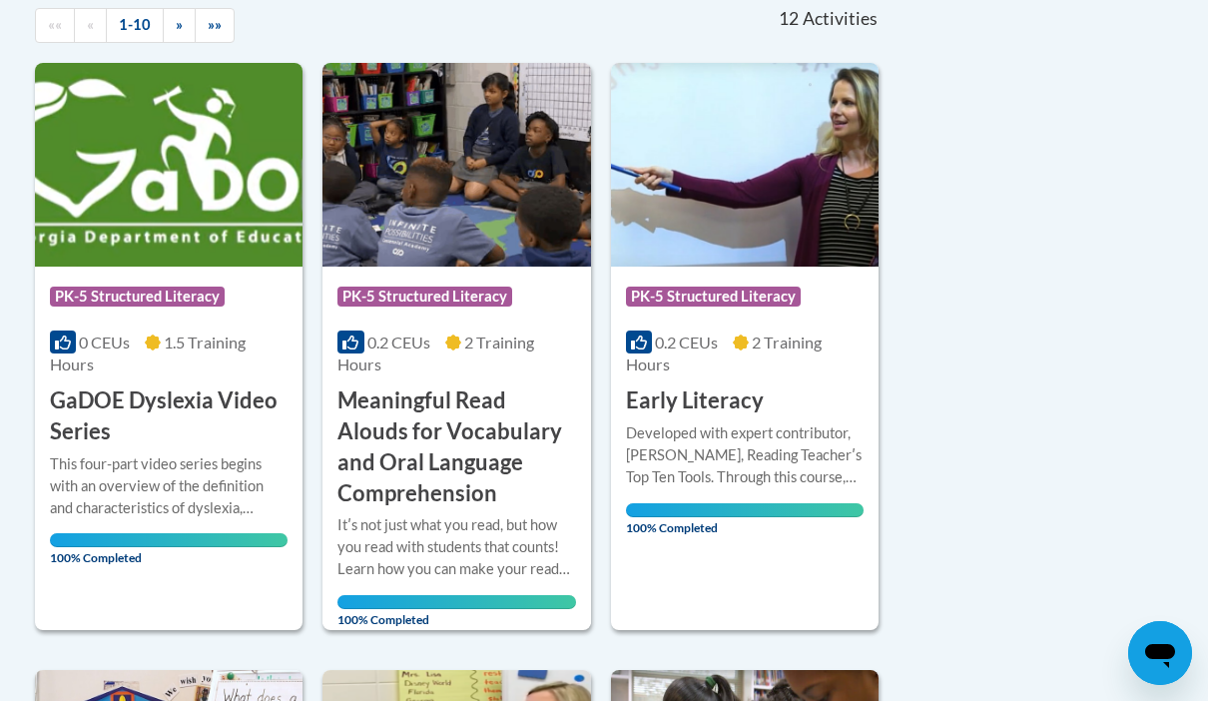
scroll to position [461, 0]
drag, startPoint x: 0, startPoint y: 0, endPoint x: -1, endPoint y: -463, distance: 463.2
drag, startPoint x: 0, startPoint y: 158, endPoint x: -1, endPoint y: -463, distance: 620.9
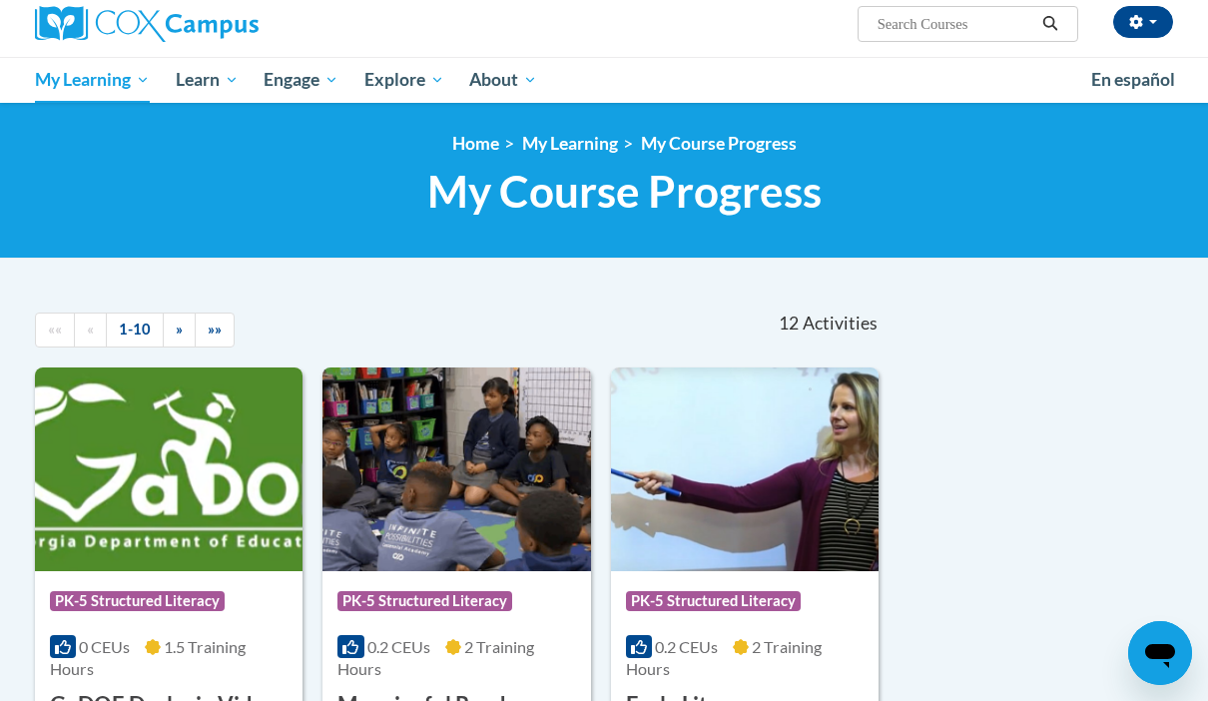
scroll to position [0, 0]
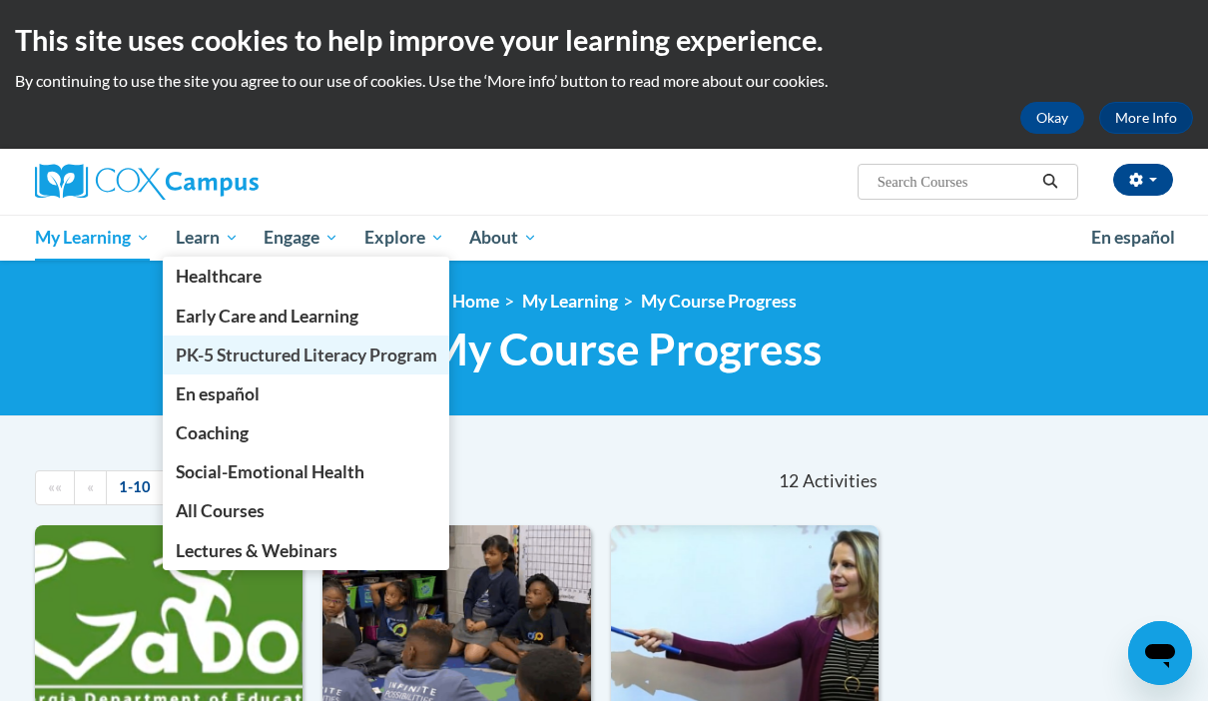
click at [208, 350] on span "PK-5 Structured Literacy Program" at bounding box center [307, 354] width 262 height 21
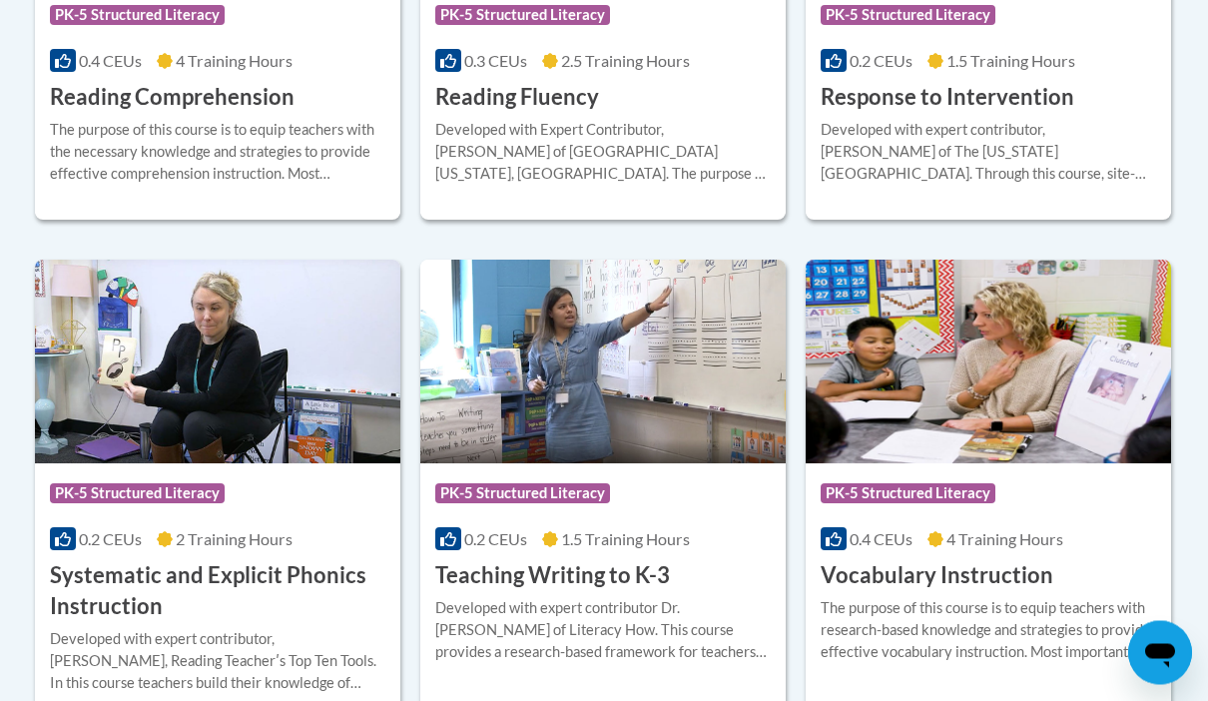
scroll to position [2178, 0]
